Goal: Information Seeking & Learning: Compare options

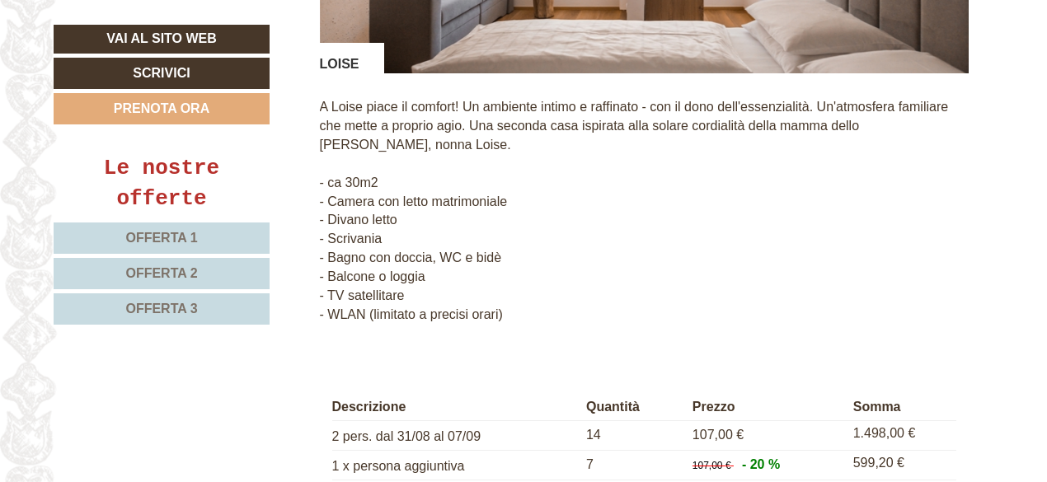
scroll to position [3951, 0]
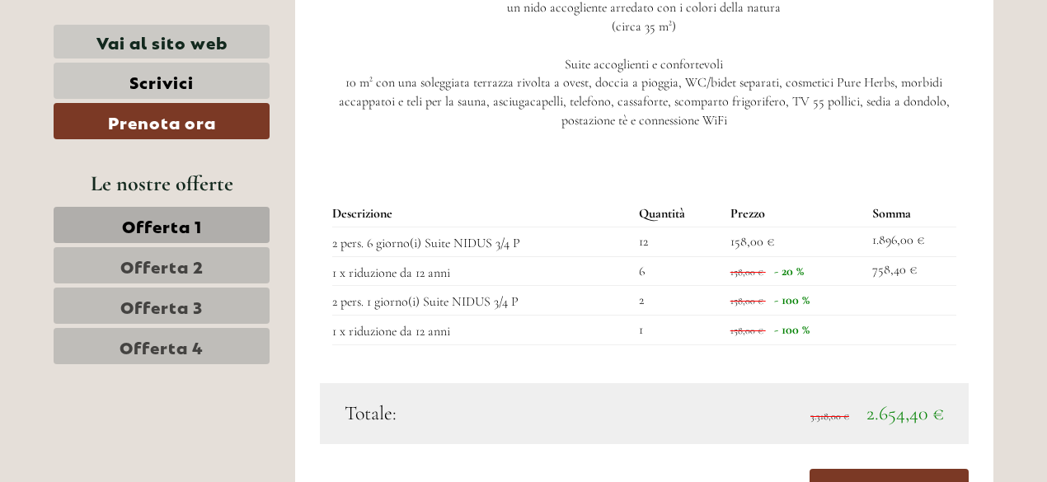
scroll to position [2720, 0]
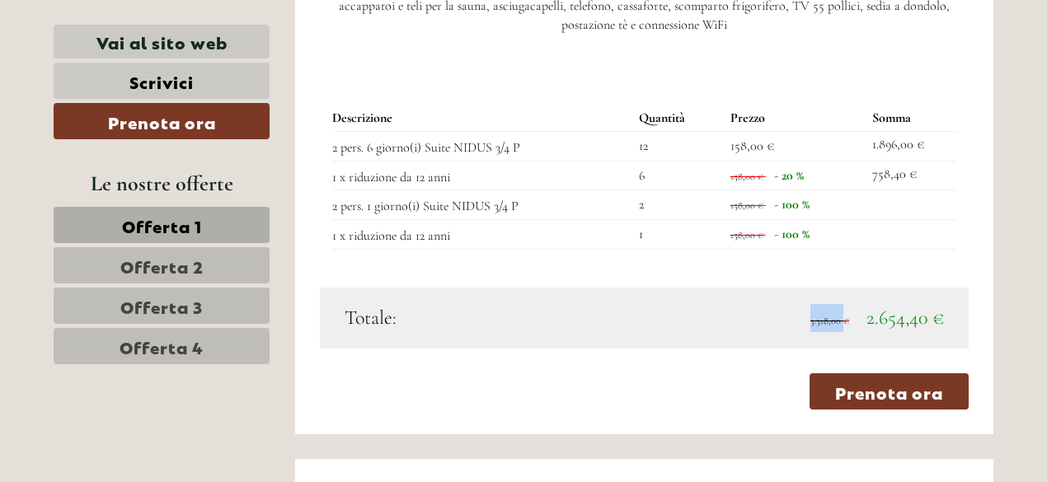
drag, startPoint x: 804, startPoint y: 290, endPoint x: 847, endPoint y: 303, distance: 43.8
click at [847, 304] on div "3.318,00 € 2.654,40 €" at bounding box center [800, 318] width 312 height 28
copy span "3.318,00"
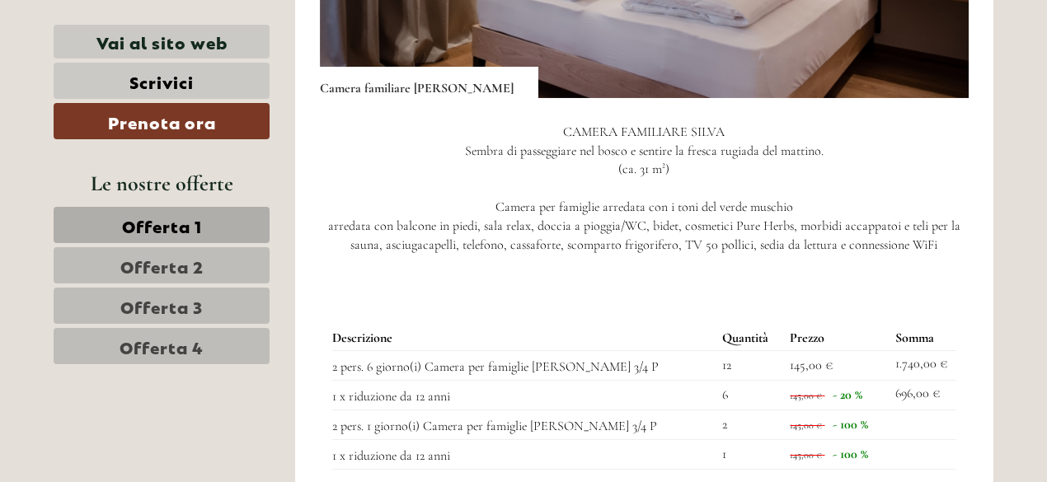
scroll to position [1340, 0]
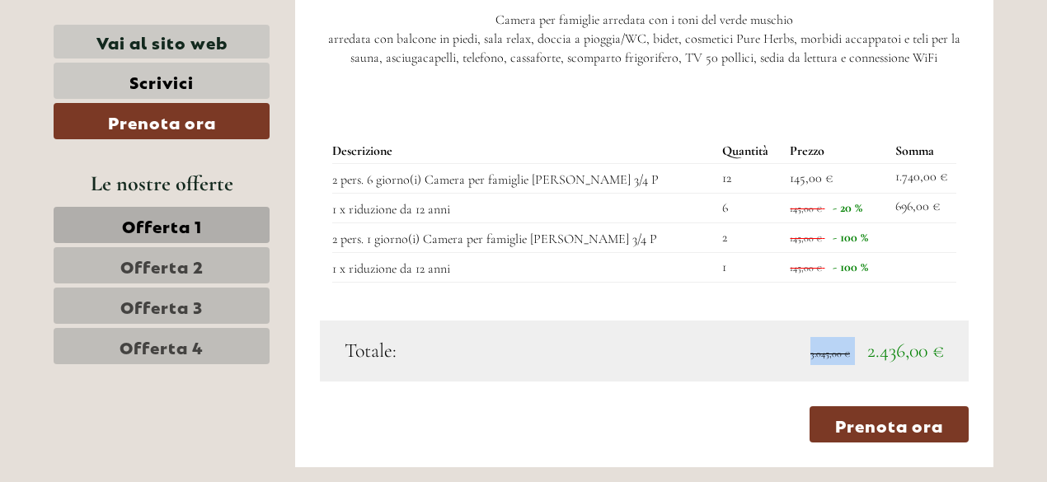
drag, startPoint x: 809, startPoint y: 333, endPoint x: 837, endPoint y: 335, distance: 28.1
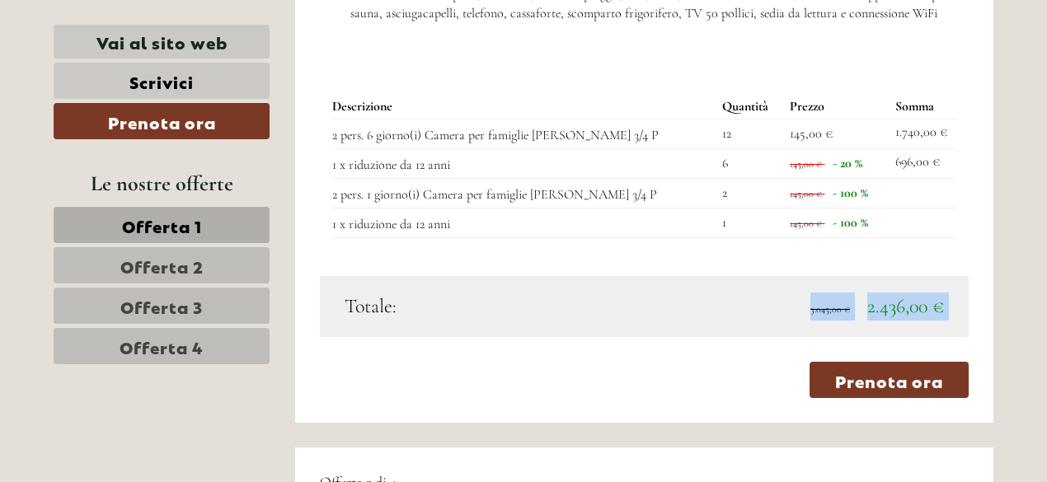
scroll to position [1588, 0]
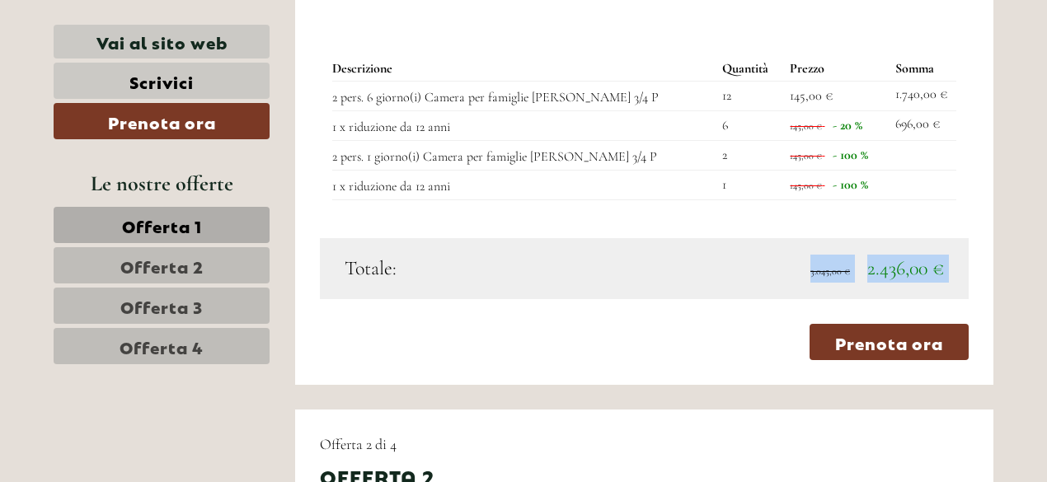
drag, startPoint x: 809, startPoint y: 248, endPoint x: 849, endPoint y: 250, distance: 40.4
click at [849, 255] on div "3.045,00 € 2.436,00 €" at bounding box center [800, 269] width 312 height 28
copy span "3.045,00 €"
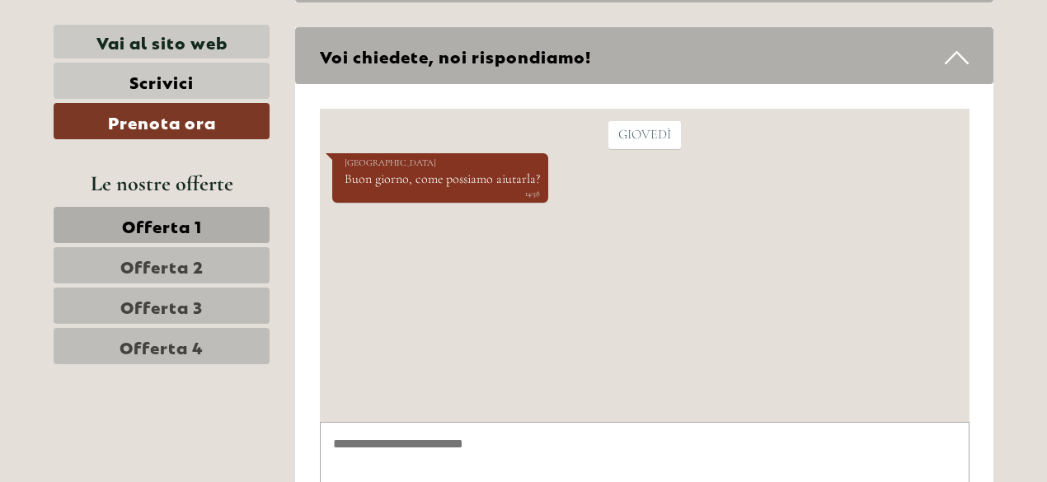
scroll to position [7336, 0]
click at [470, 443] on textarea at bounding box center [644, 463] width 650 height 83
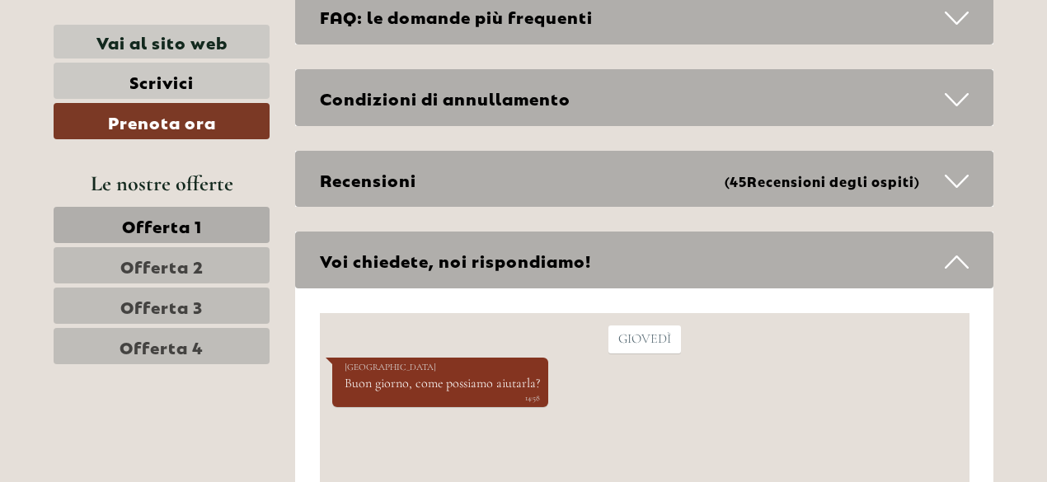
scroll to position [7465, 0]
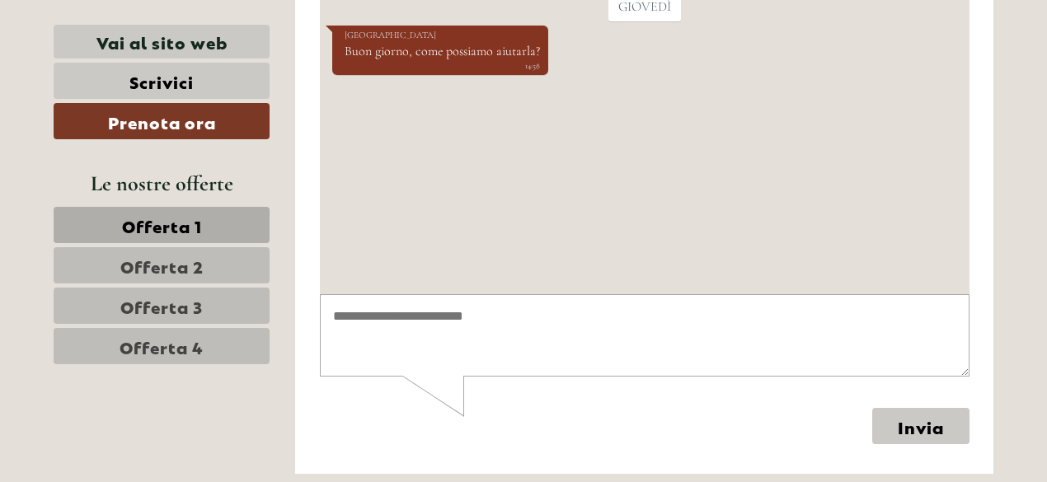
click at [354, 314] on textarea at bounding box center [644, 335] width 650 height 83
type textarea "**********"
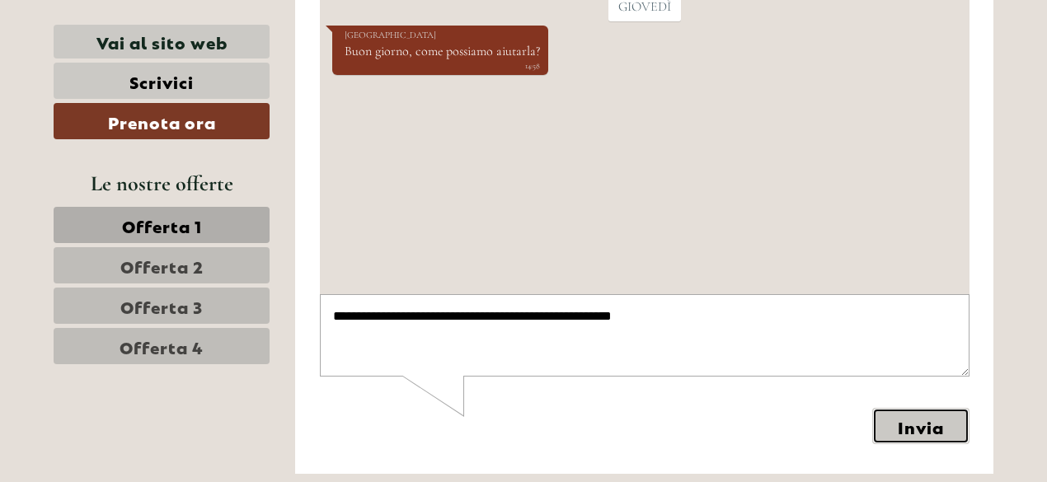
click at [913, 422] on button "Invia" at bounding box center [919, 426] width 97 height 36
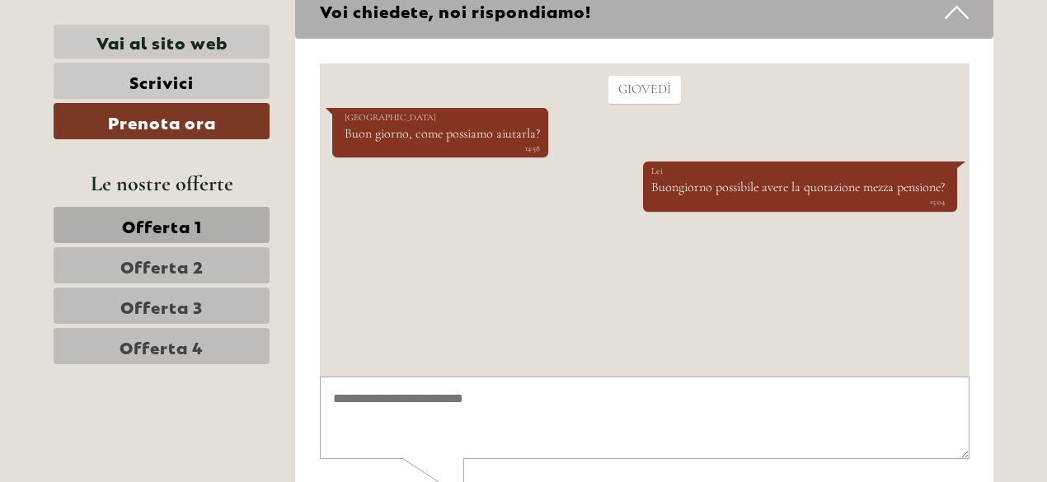
scroll to position [7300, 0]
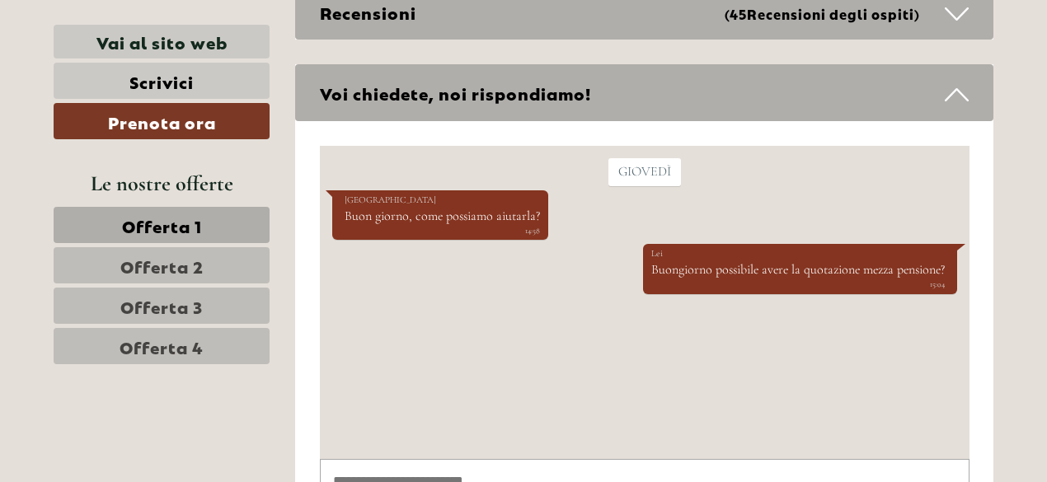
click at [150, 260] on span "Offerta 2" at bounding box center [161, 265] width 83 height 23
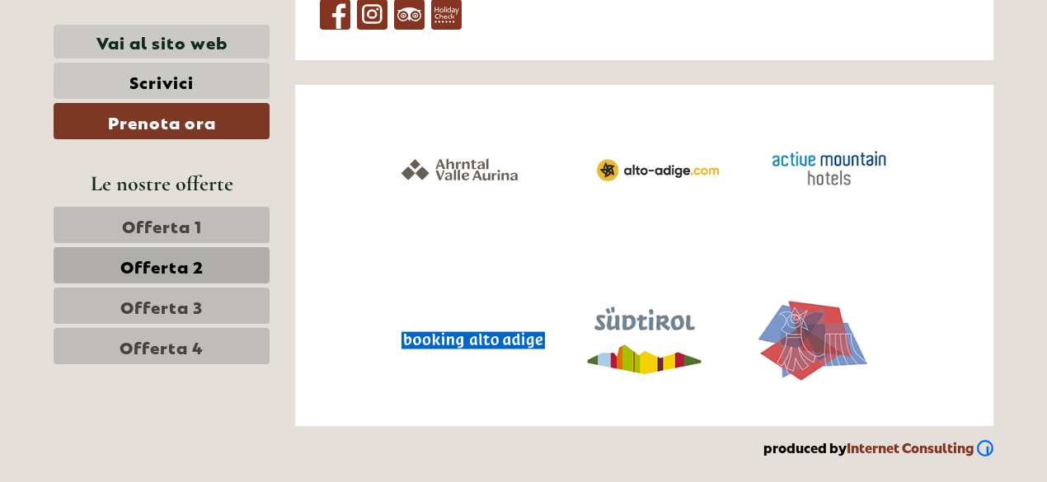
scroll to position [813, 0]
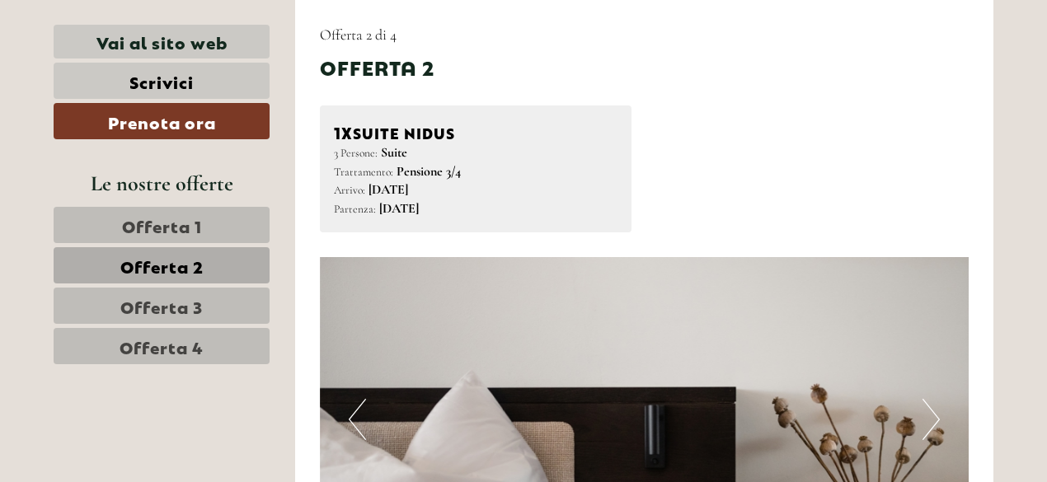
click at [143, 294] on span "Offerta 3" at bounding box center [161, 305] width 82 height 23
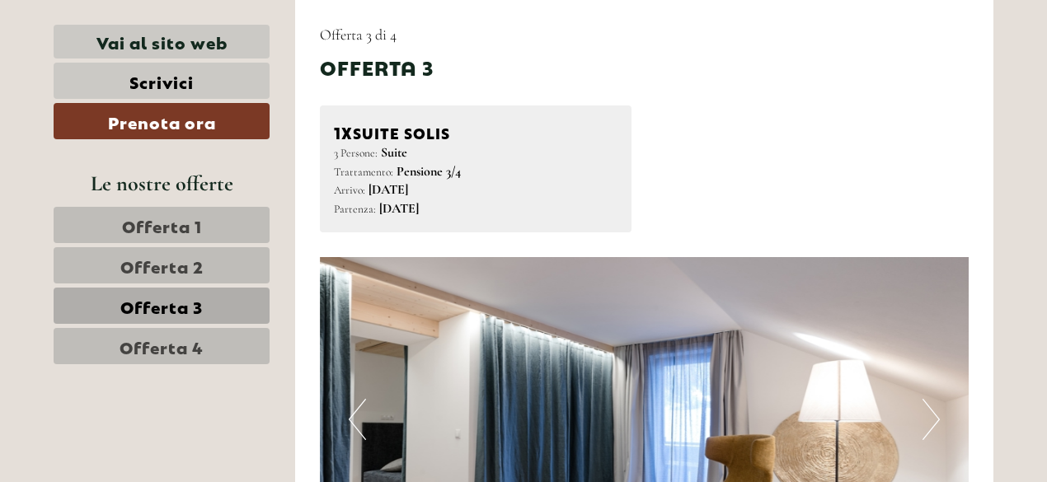
click at [147, 342] on span "Offerta 4" at bounding box center [162, 346] width 84 height 23
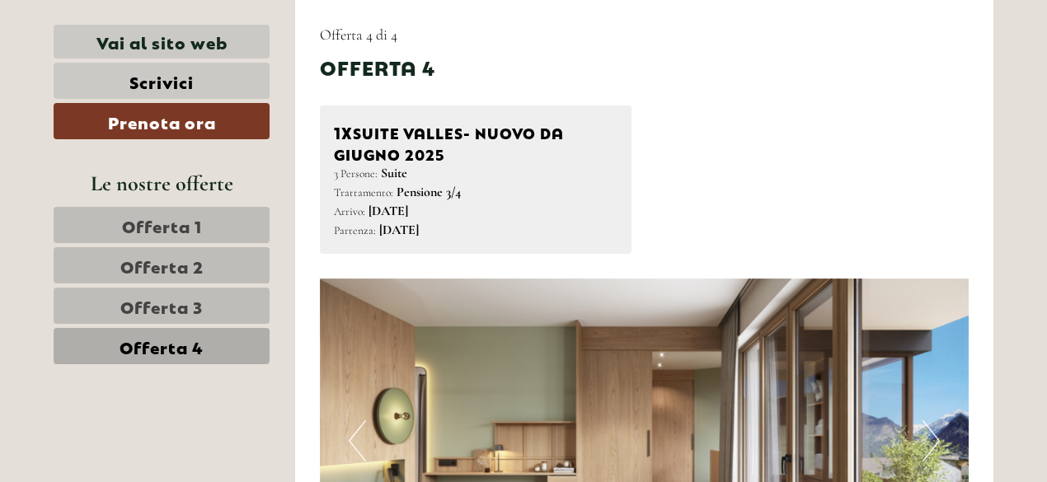
click at [167, 220] on span "Offerta 1" at bounding box center [162, 224] width 80 height 23
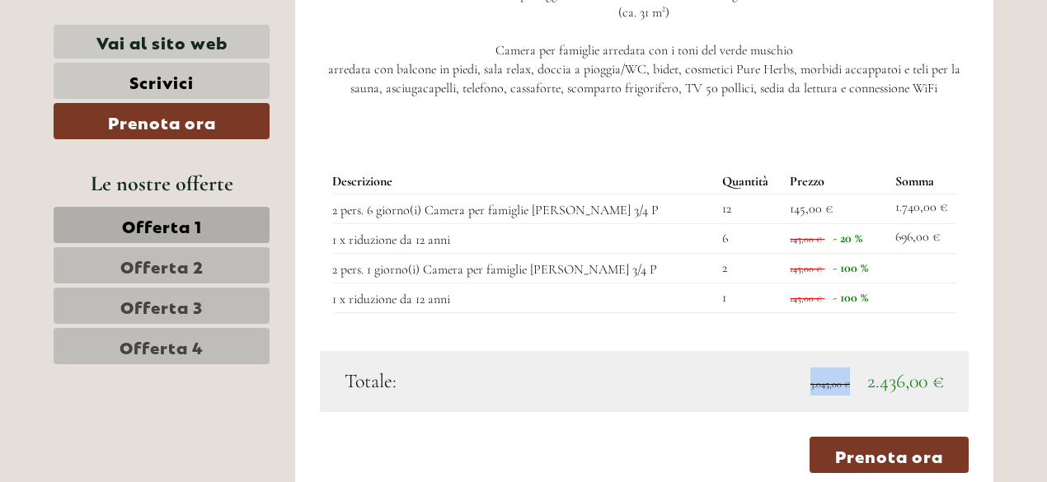
scroll to position [1555, 0]
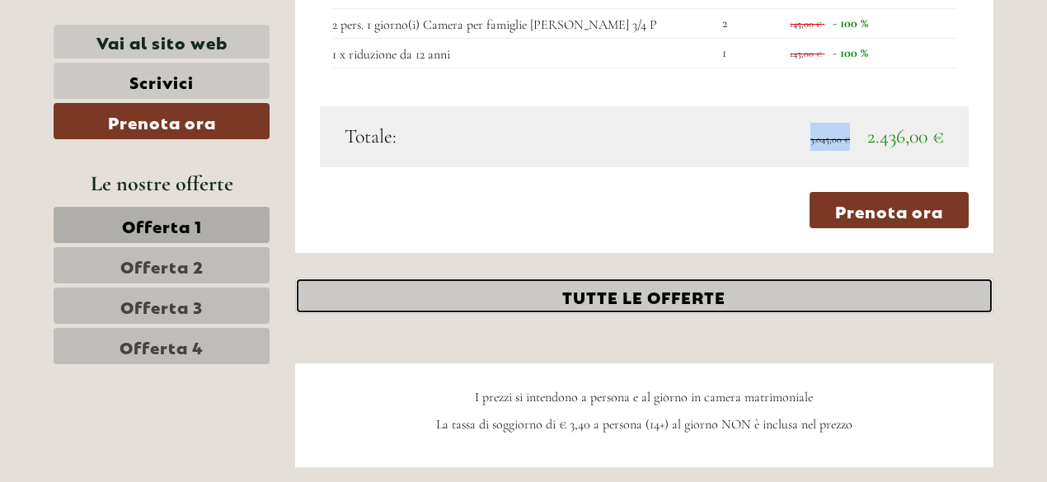
click at [620, 278] on link "TUTTE LE OFFERTE" at bounding box center [644, 296] width 699 height 36
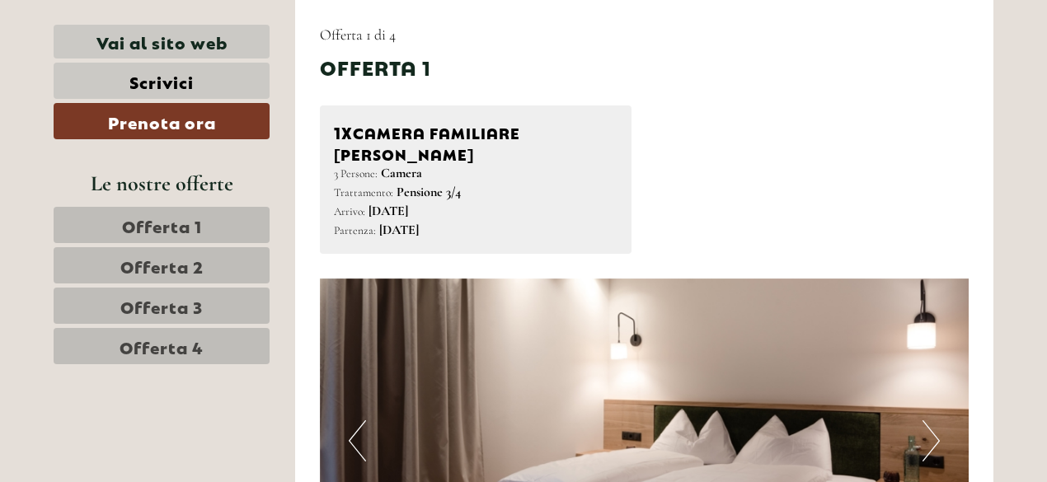
scroll to position [895, 0]
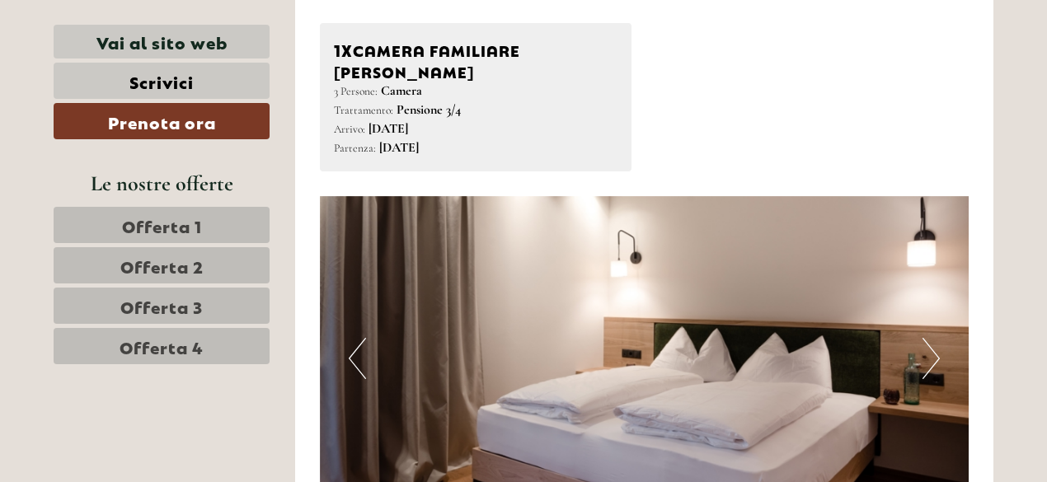
click at [934, 340] on button "Next" at bounding box center [930, 358] width 17 height 41
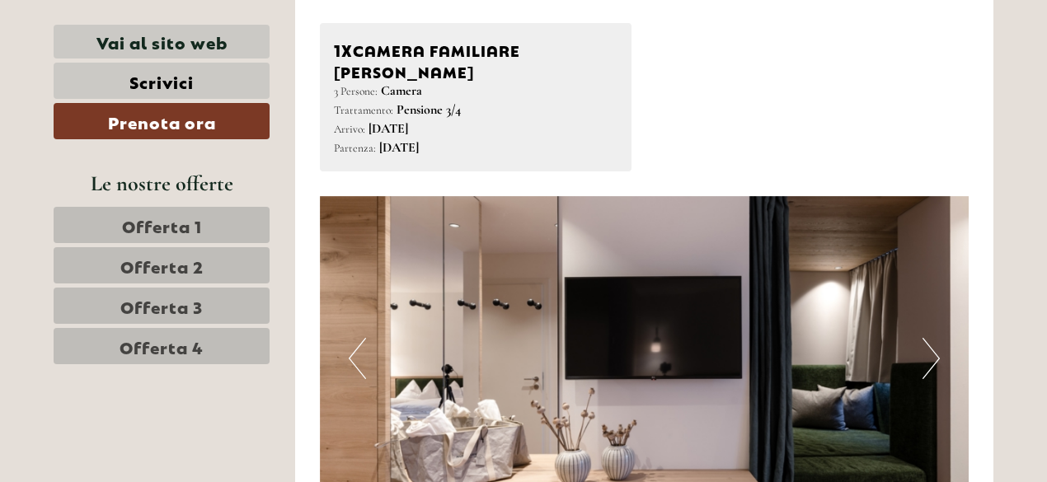
click at [934, 340] on button "Next" at bounding box center [930, 358] width 17 height 41
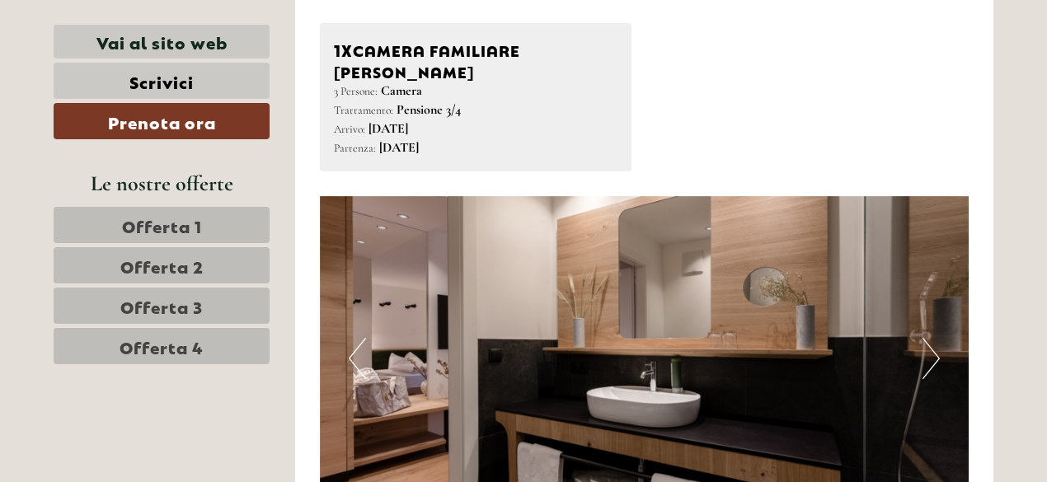
click at [934, 340] on button "Next" at bounding box center [930, 358] width 17 height 41
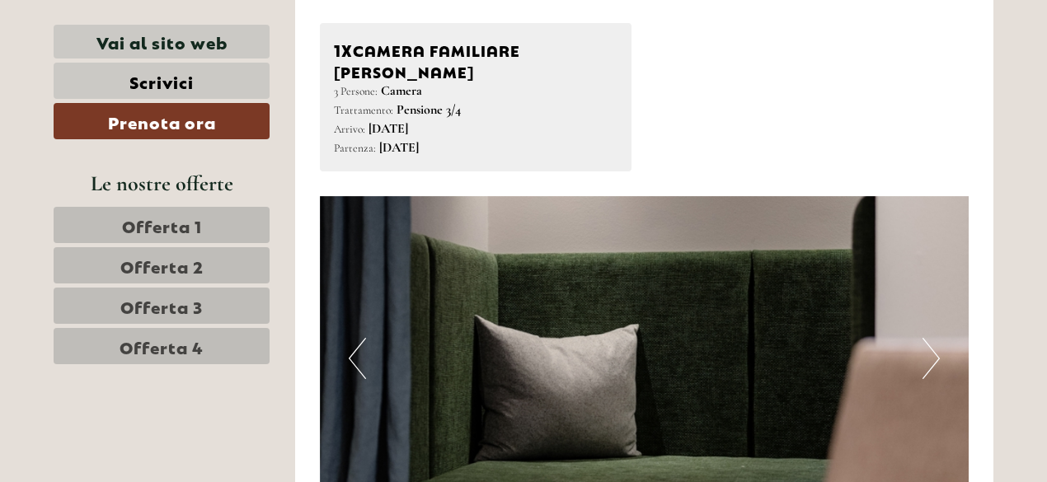
scroll to position [1060, 0]
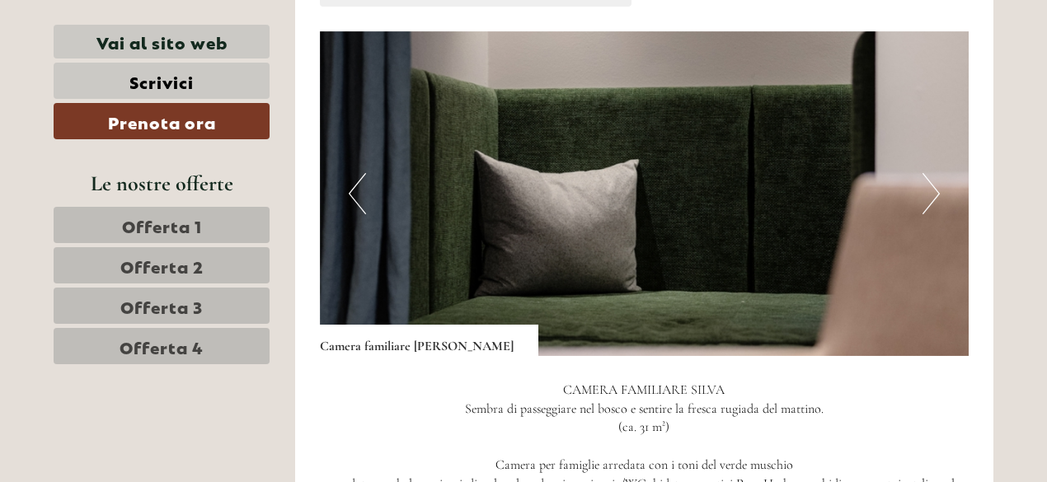
click at [929, 184] on button "Next" at bounding box center [930, 193] width 17 height 41
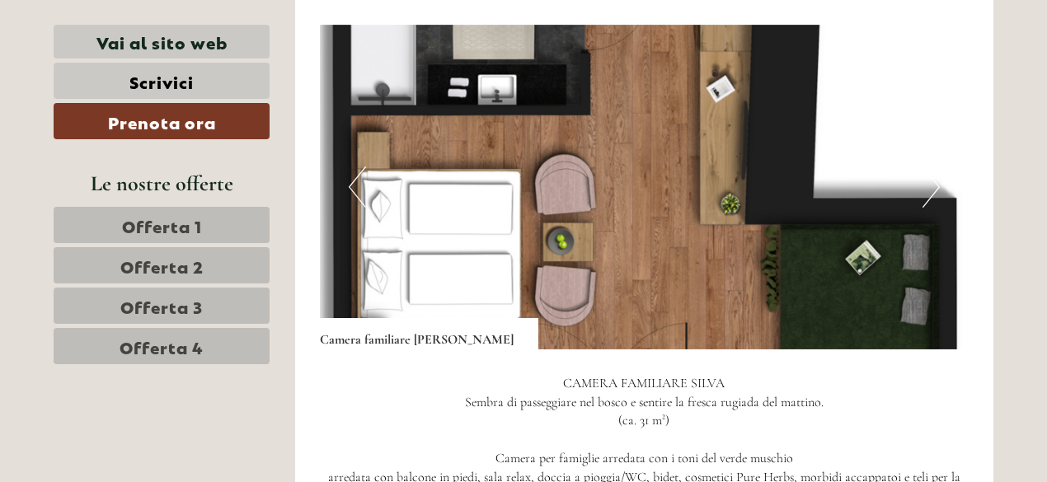
scroll to position [978, 0]
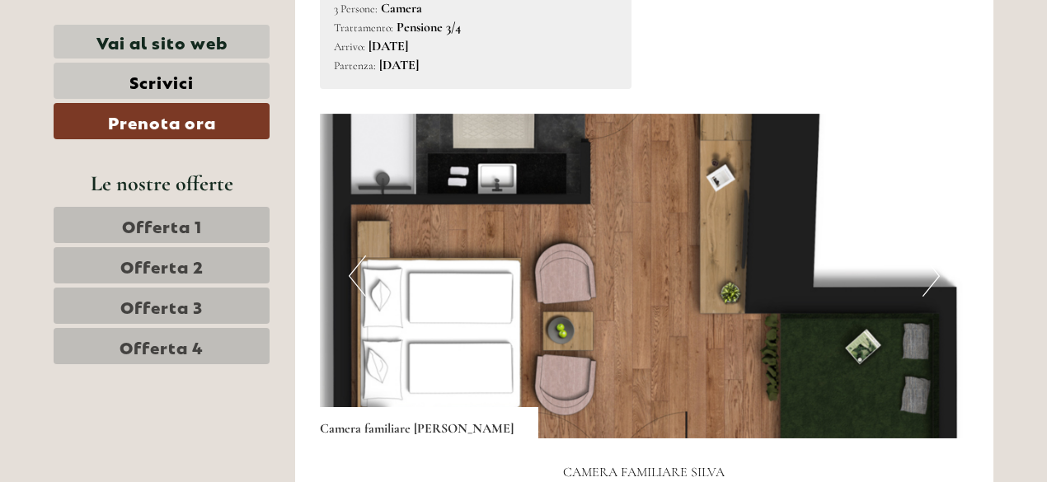
click at [918, 262] on img at bounding box center [645, 276] width 650 height 325
click at [926, 263] on button "Next" at bounding box center [930, 276] width 17 height 41
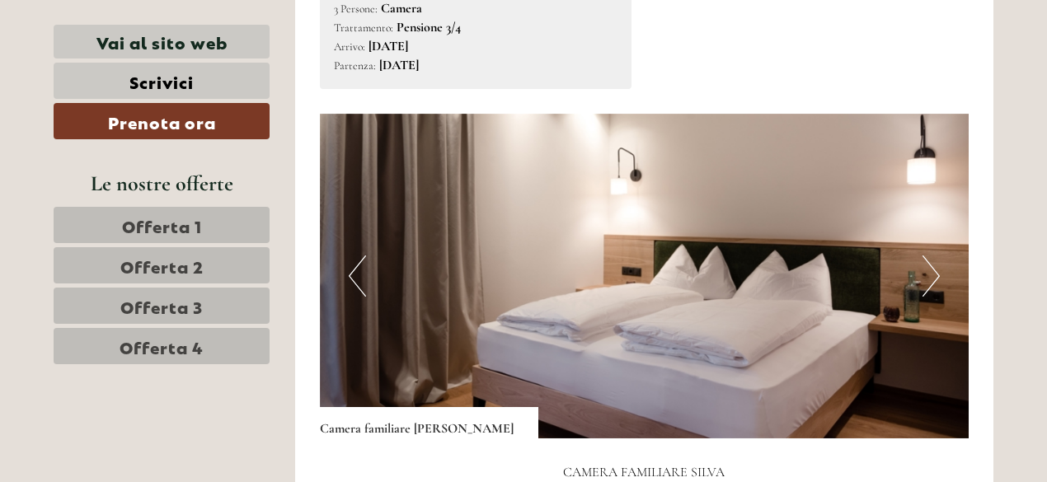
click at [926, 263] on button "Next" at bounding box center [930, 276] width 17 height 41
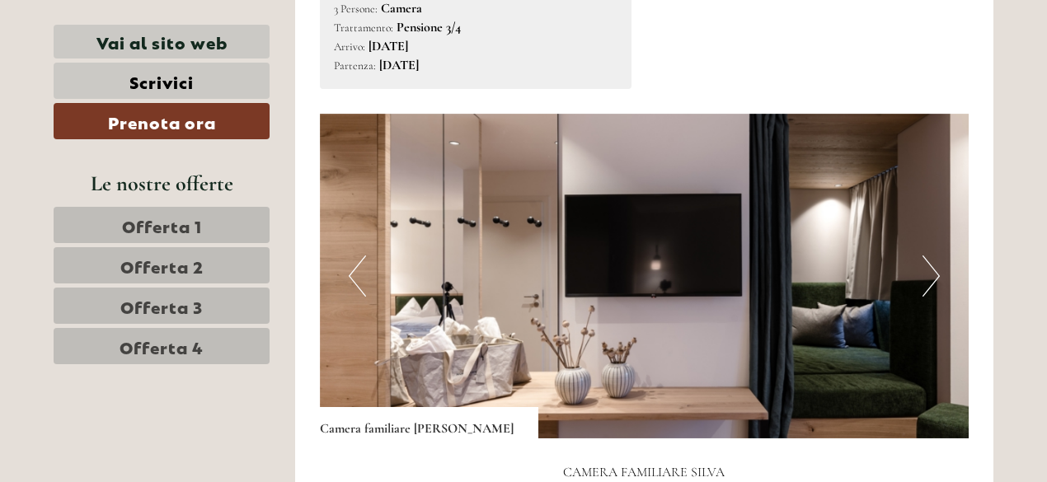
click at [926, 263] on button "Next" at bounding box center [930, 276] width 17 height 41
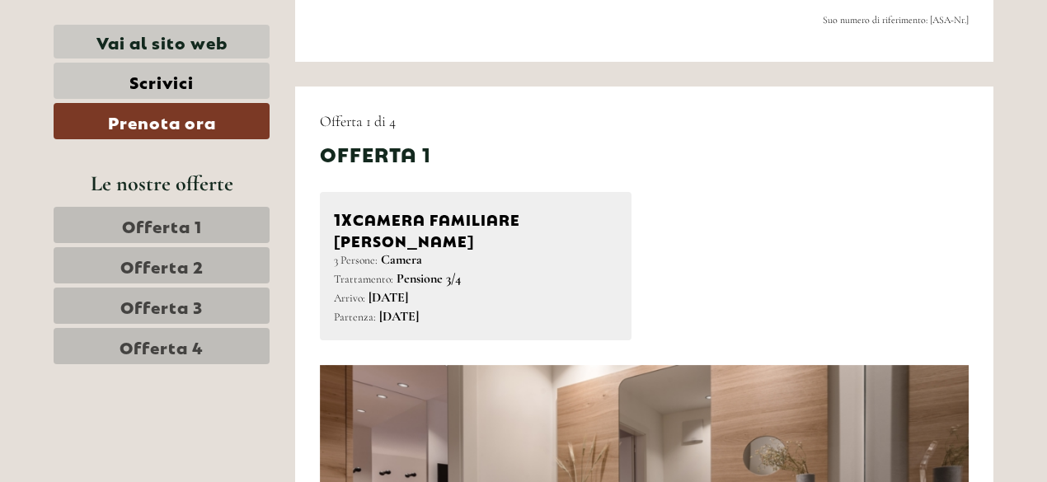
scroll to position [742, 0]
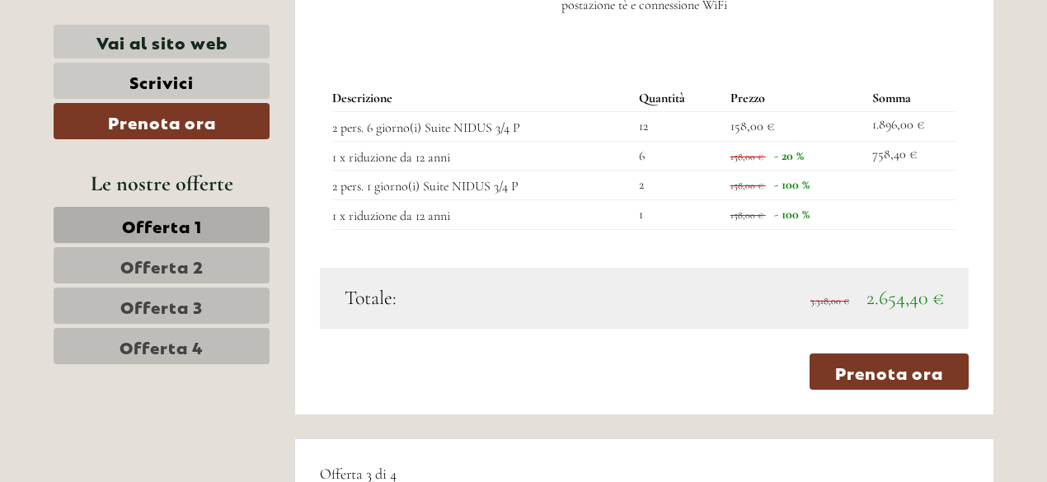
scroll to position [2802, 0]
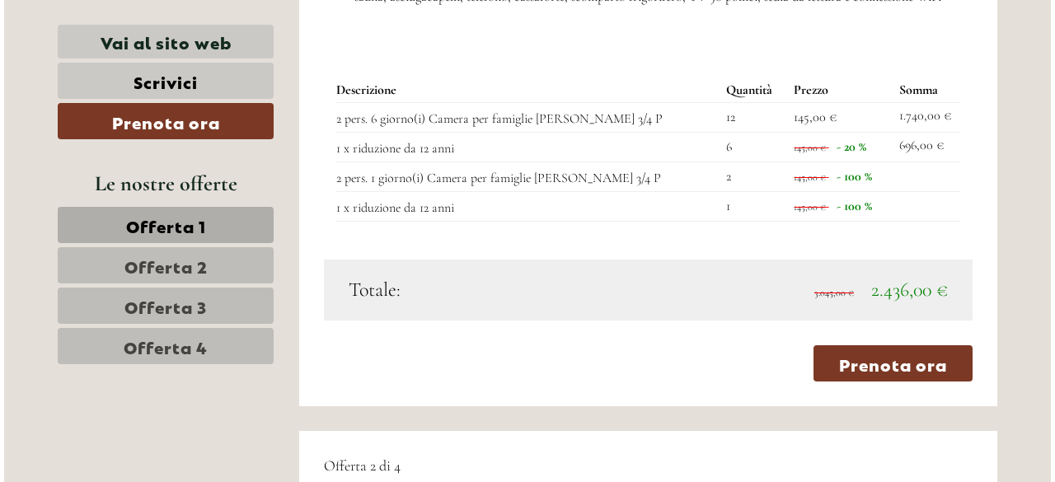
scroll to position [1484, 0]
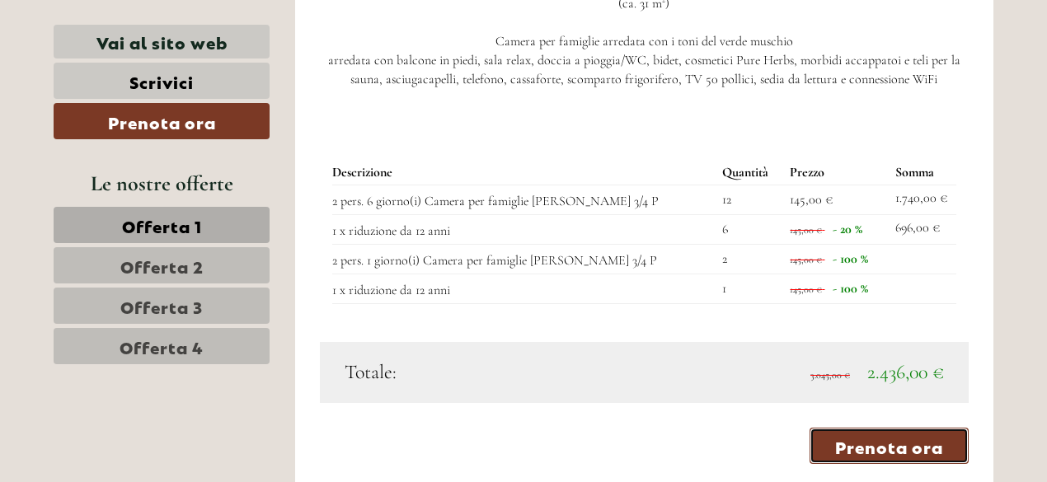
click at [877, 436] on link "Prenota ora" at bounding box center [888, 446] width 159 height 36
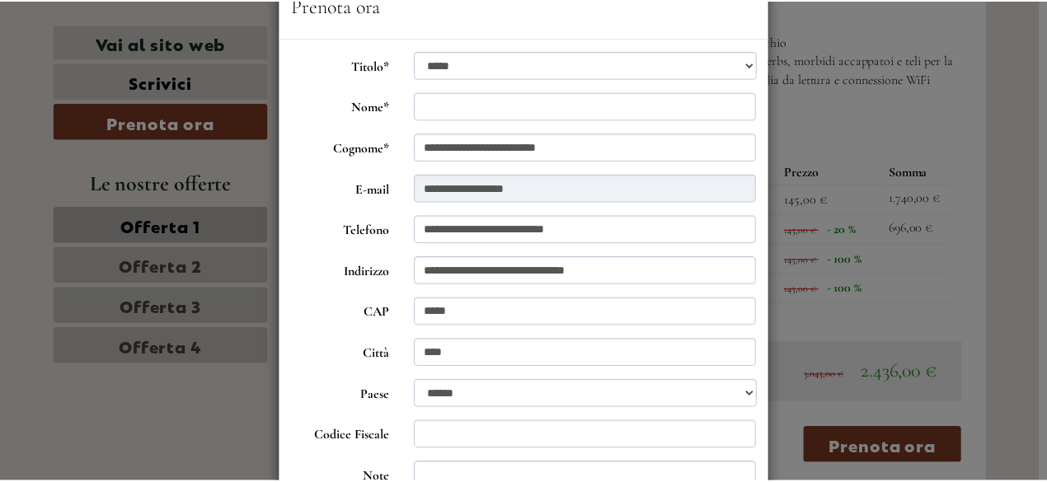
scroll to position [0, 0]
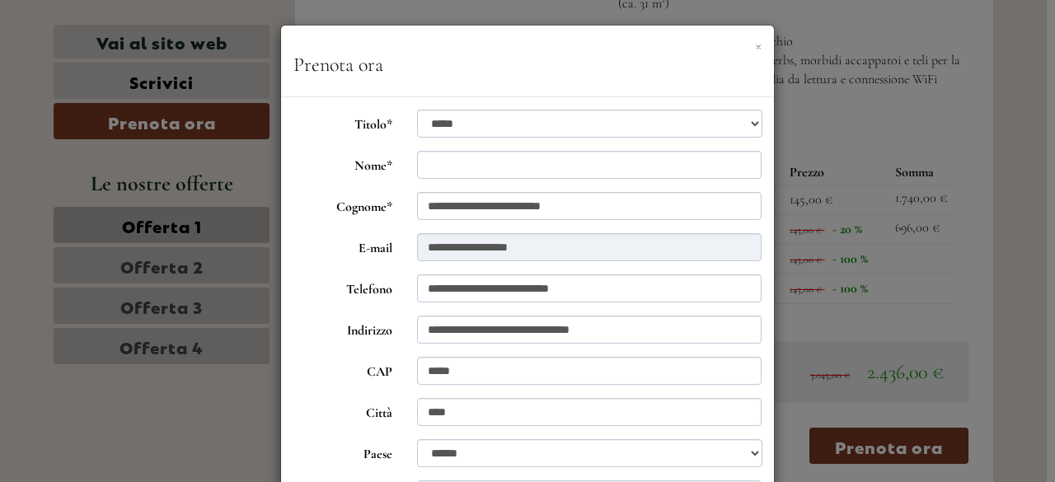
click at [755, 54] on button "×" at bounding box center [758, 44] width 7 height 17
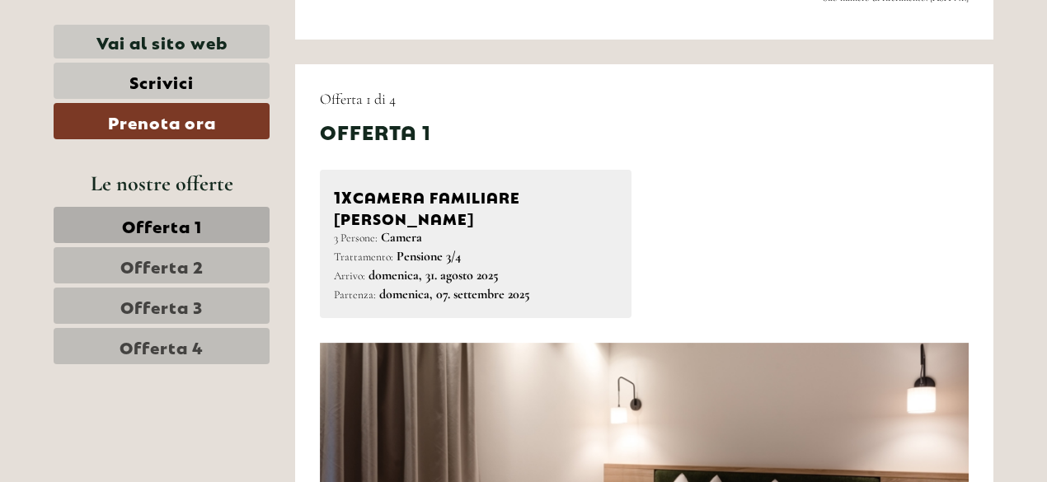
scroll to position [742, 0]
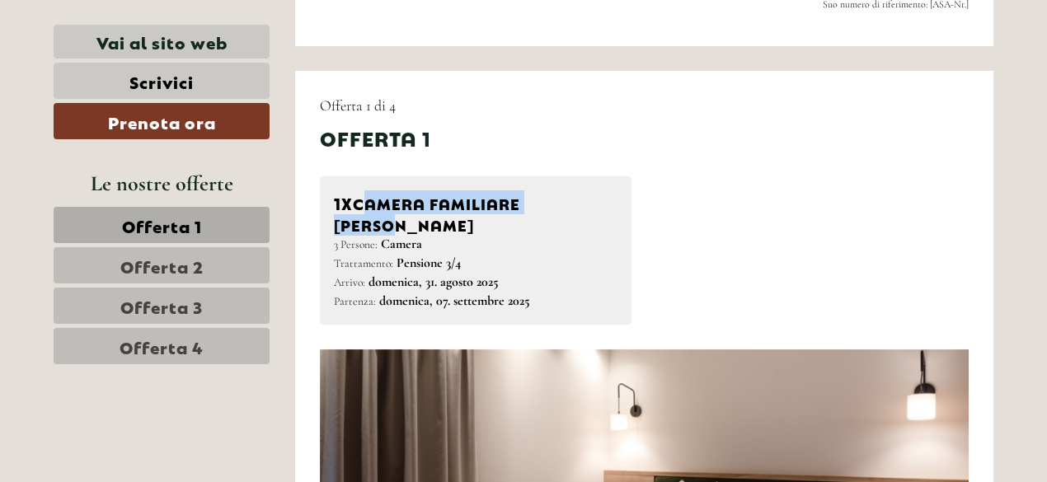
drag, startPoint x: 584, startPoint y: 205, endPoint x: 360, endPoint y: 200, distance: 223.4
click at [360, 200] on div "1x Camera familiare SILVA" at bounding box center [476, 212] width 284 height 45
copy div "Camera familiare [PERSON_NAME]"
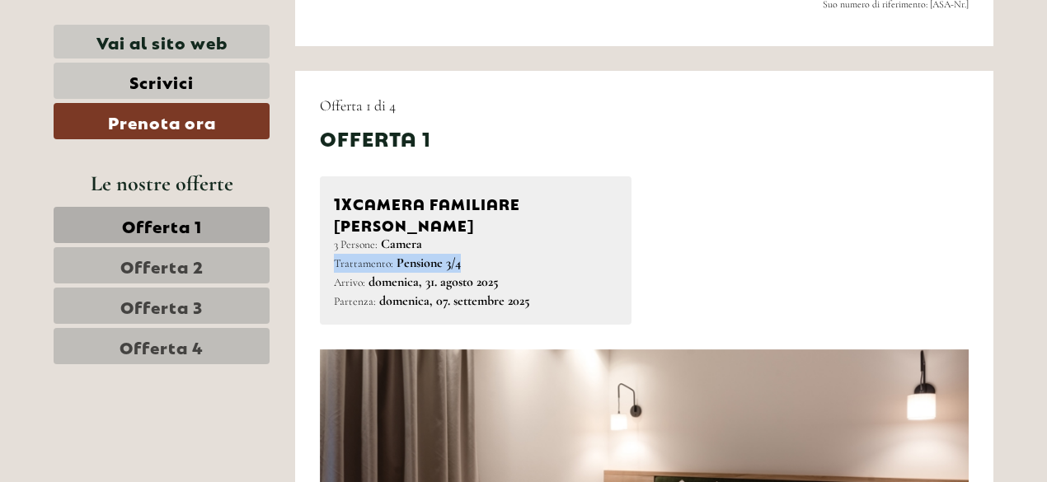
drag, startPoint x: 462, startPoint y: 242, endPoint x: 329, endPoint y: 238, distance: 132.7
click at [329, 238] on div "1x Camera familiare SILVA 3 Persone: Camera Trattamento: Pensione 3/4 [GEOGRAPH…" at bounding box center [476, 250] width 312 height 148
copy div "Trattamento: Pensione 3/4"
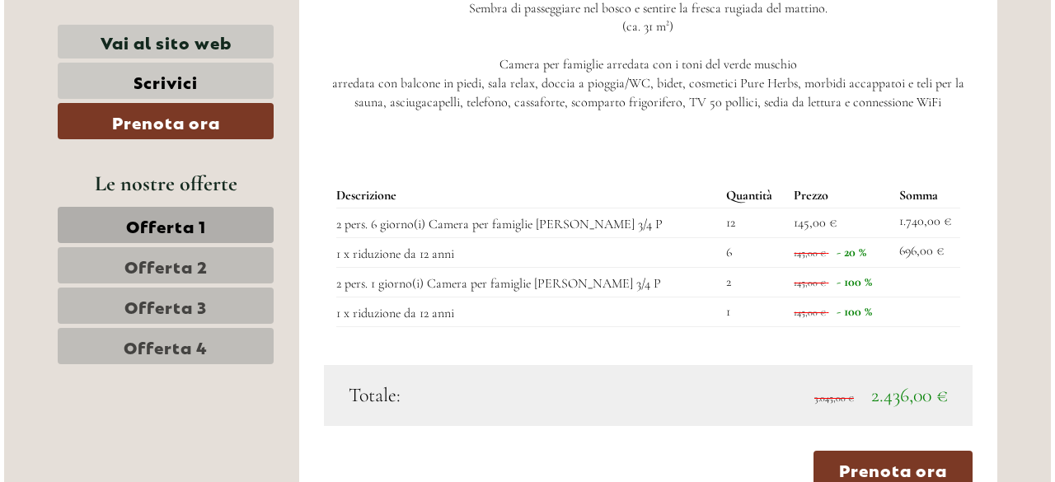
scroll to position [1566, 0]
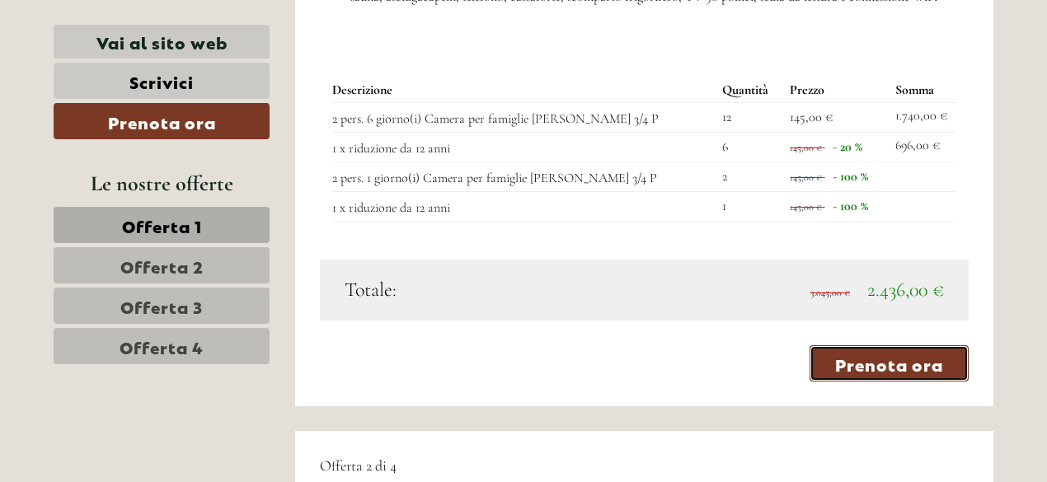
click at [880, 345] on link "Prenota ora" at bounding box center [888, 363] width 159 height 36
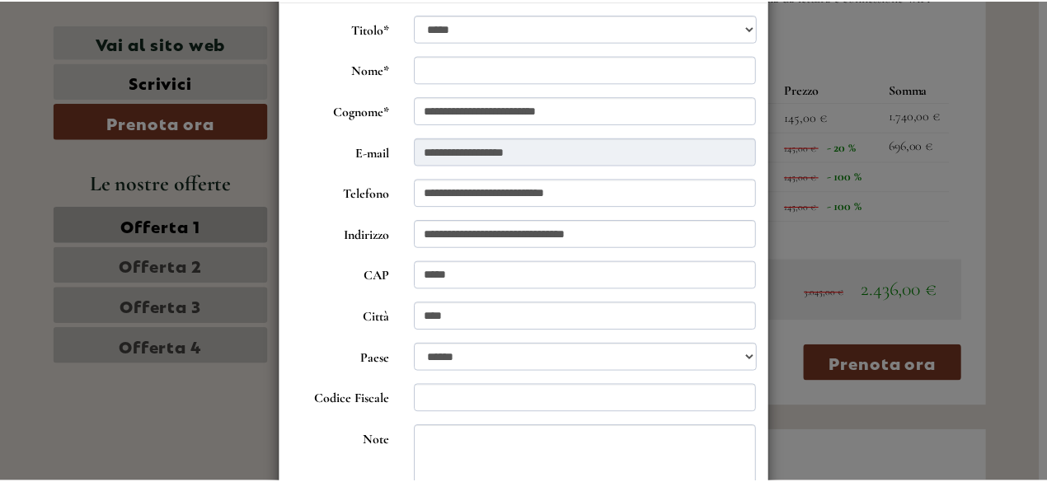
scroll to position [0, 0]
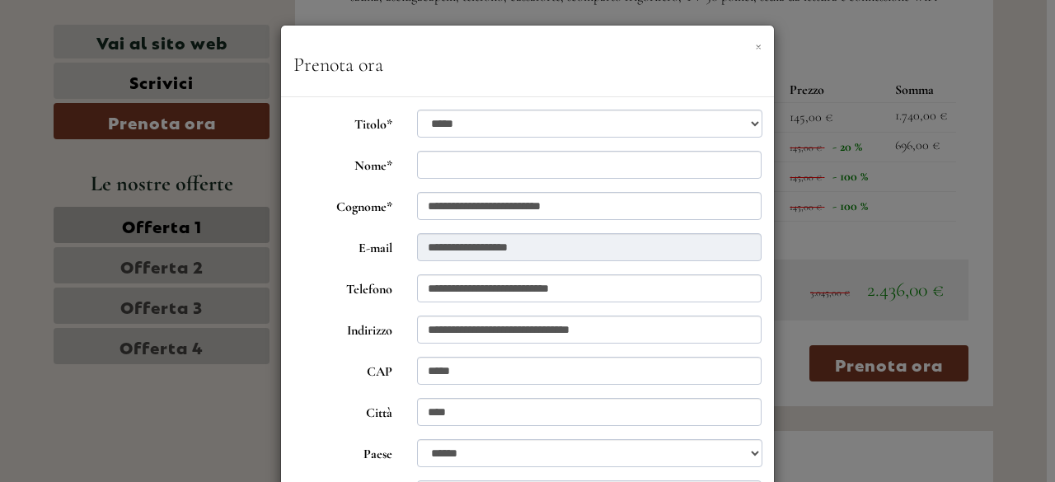
click at [755, 48] on button "×" at bounding box center [758, 44] width 7 height 17
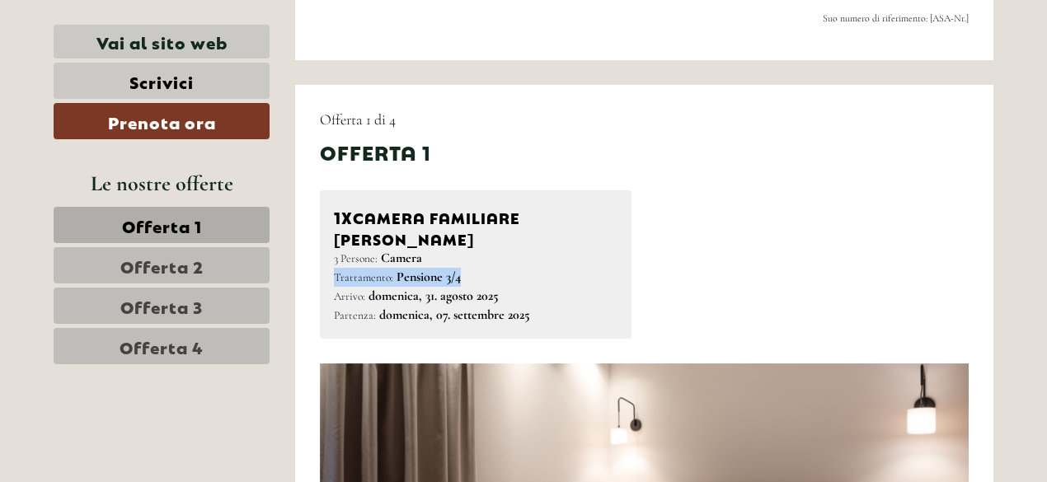
scroll to position [742, 0]
